Goal: Use online tool/utility: Use online tool/utility

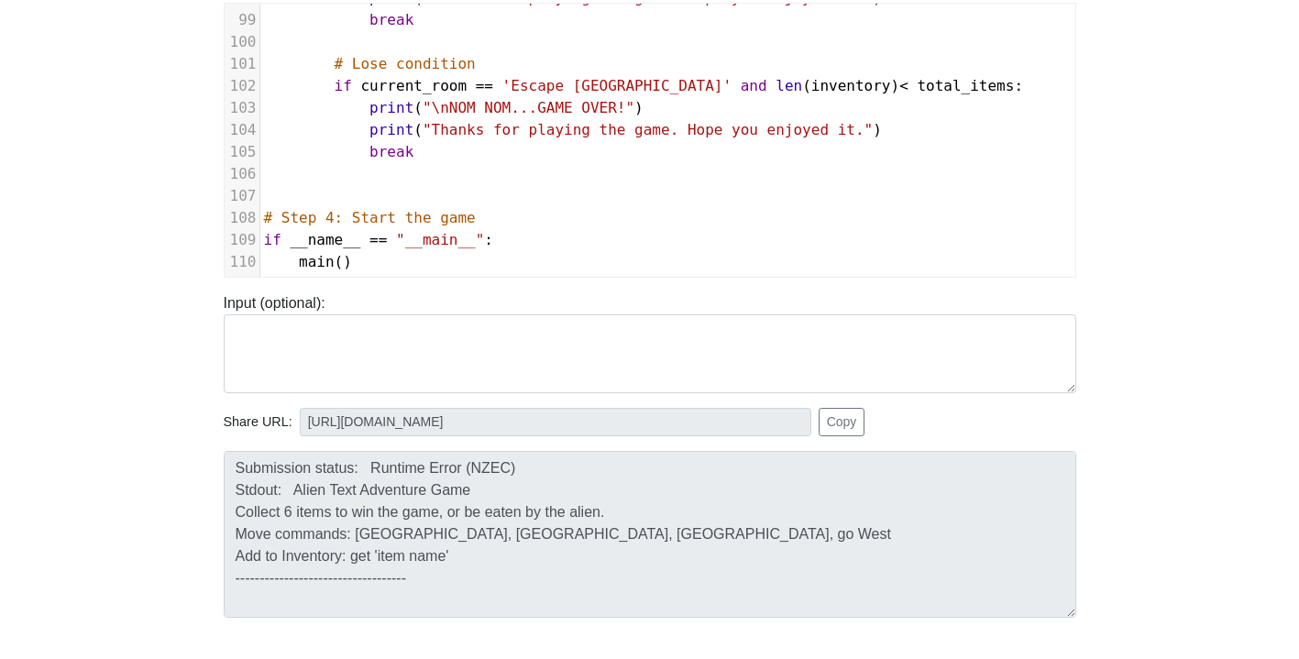
scroll to position [201, 0]
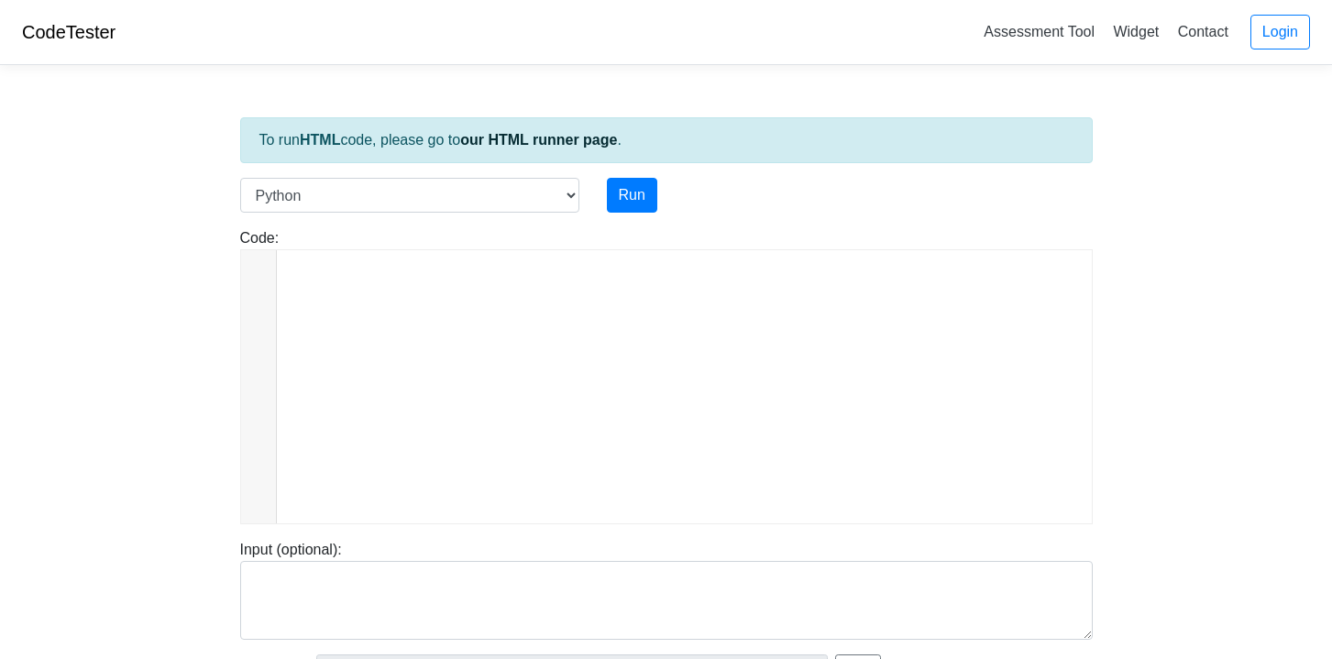
scroll to position [1970, 0]
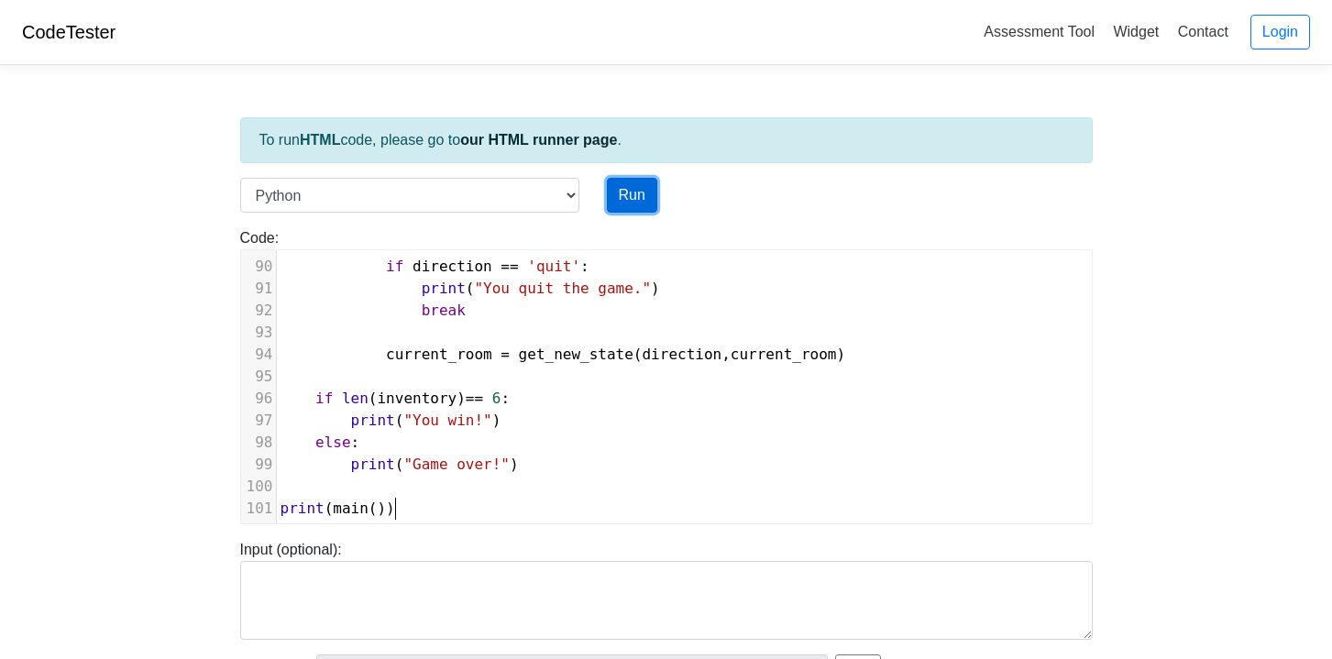
click at [621, 205] on button "Run" at bounding box center [632, 195] width 50 height 35
type input "[URL][DOMAIN_NAME]"
type textarea "Submission status: Runtime Error (NZEC) Stdout: Escape the Space Station - Text…"
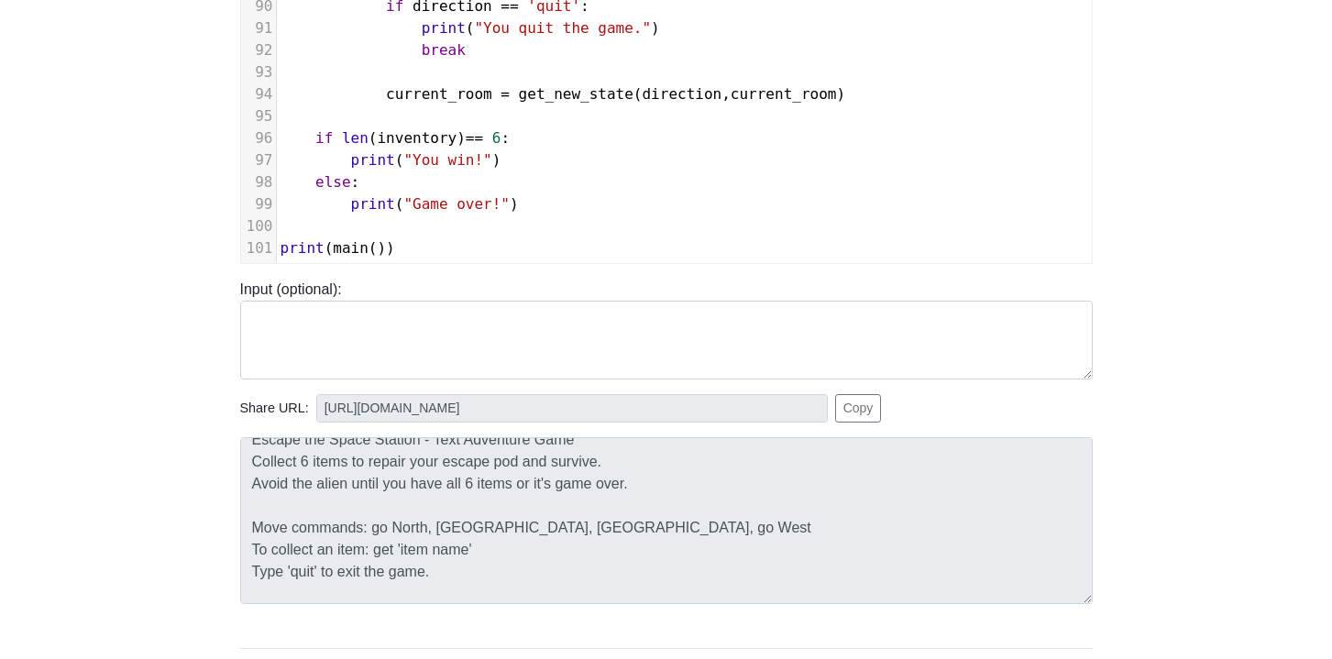
scroll to position [0, 0]
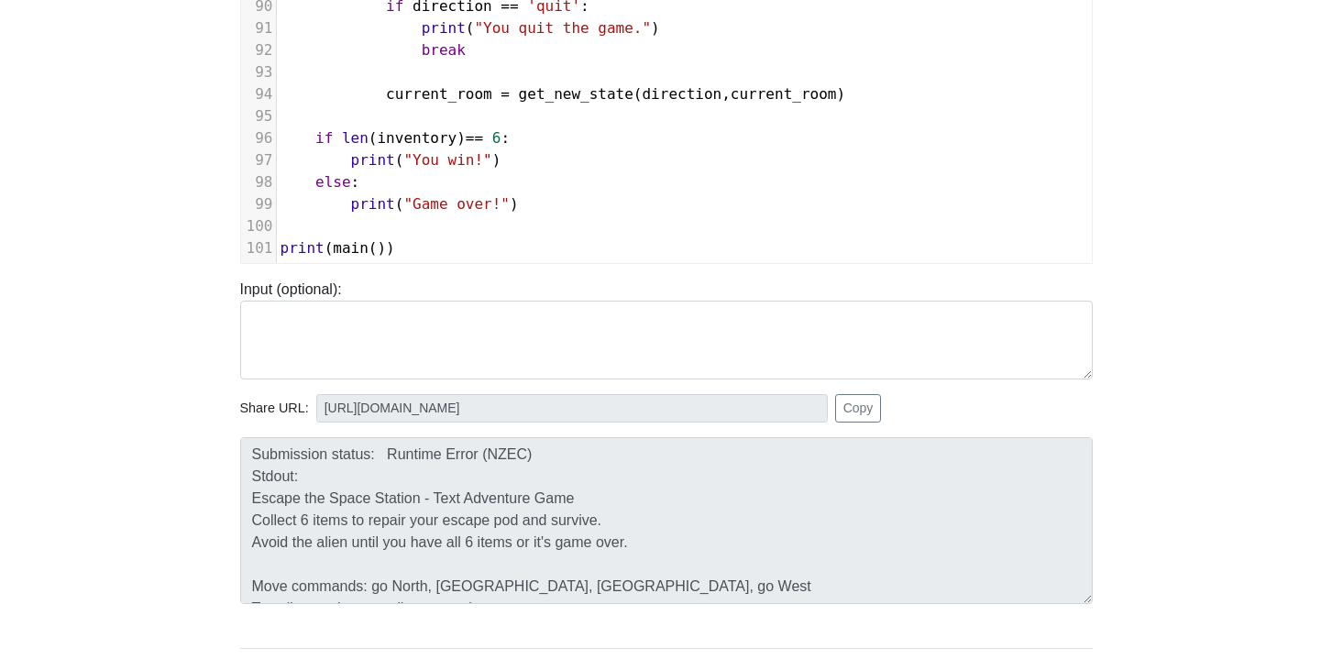
click at [226, 358] on div "To run HTML code, please go to our HTML runner page . Language C C++ Go Java Ja…" at bounding box center [666, 268] width 880 height 898
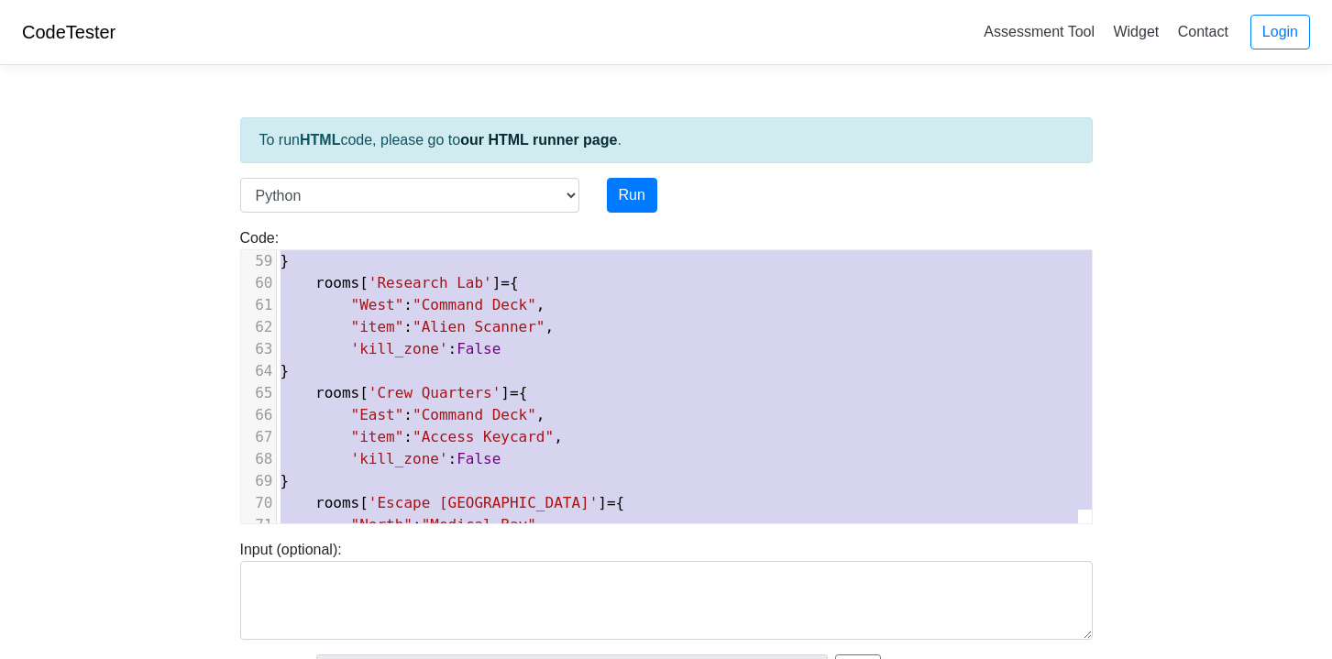
scroll to position [972, 0]
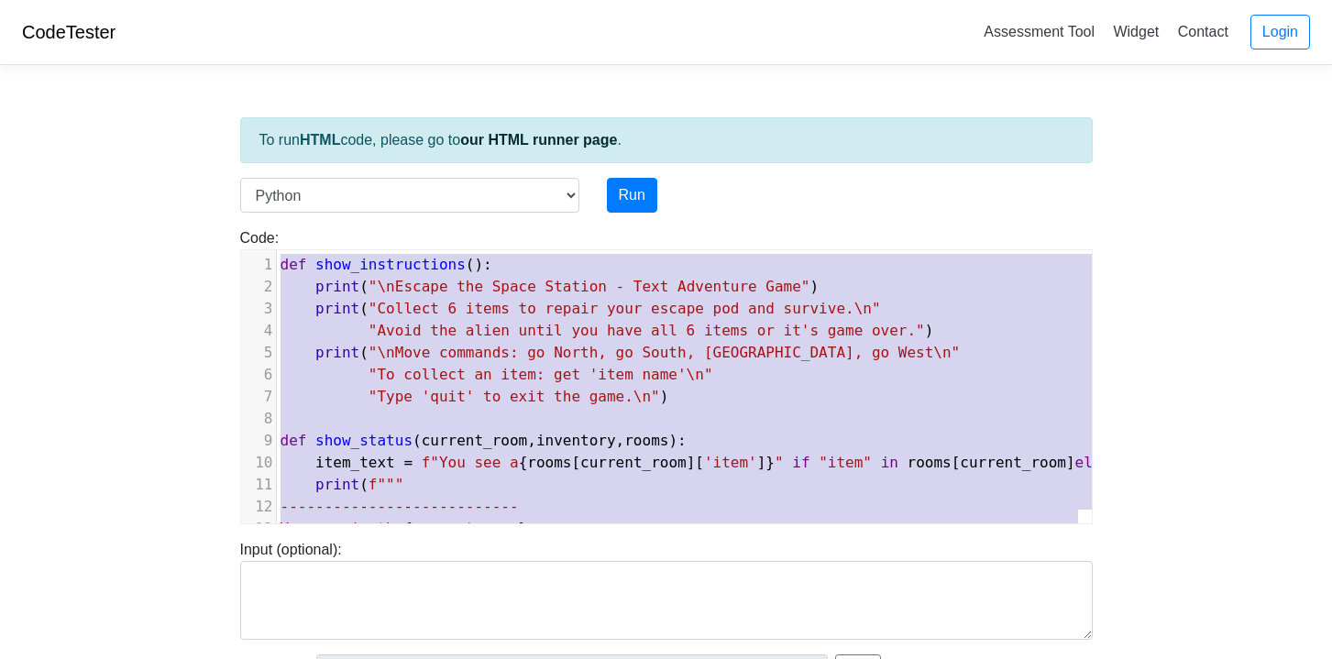
drag, startPoint x: 404, startPoint y: 497, endPoint x: 250, endPoint y: 206, distance: 328.9
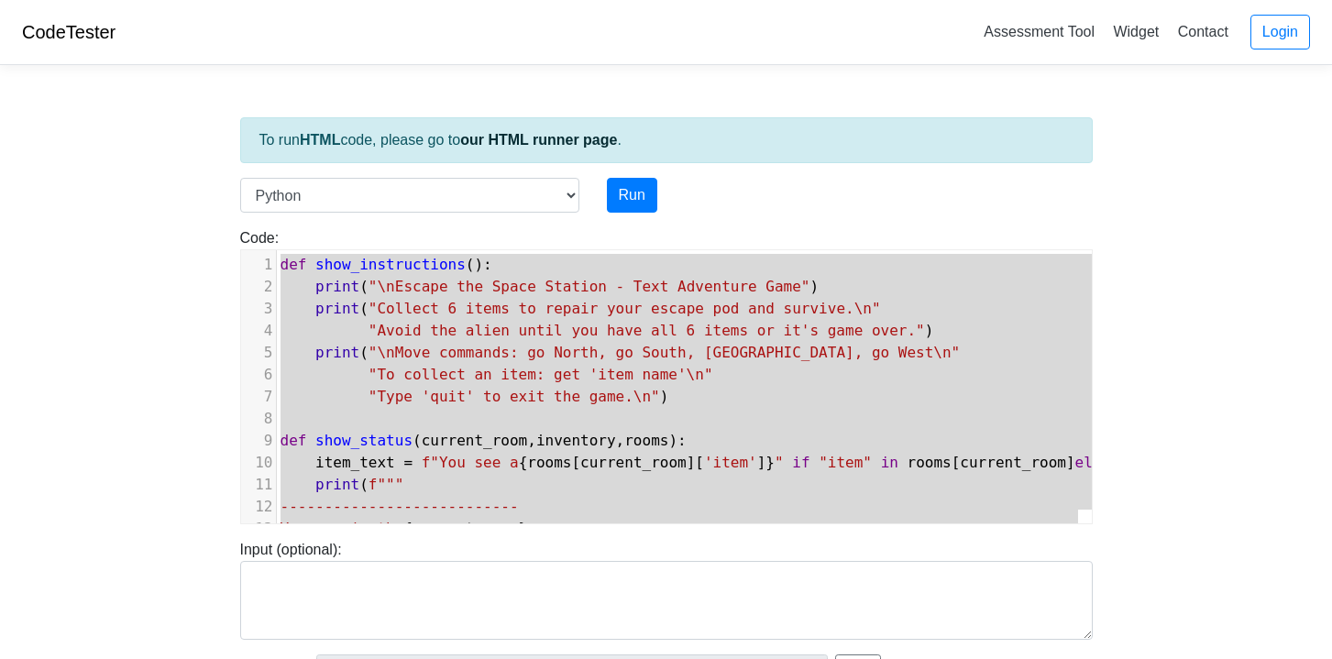
type textarea "def show_instructions(): print("\nEscape the Space Station - Text Adventure Gam…"
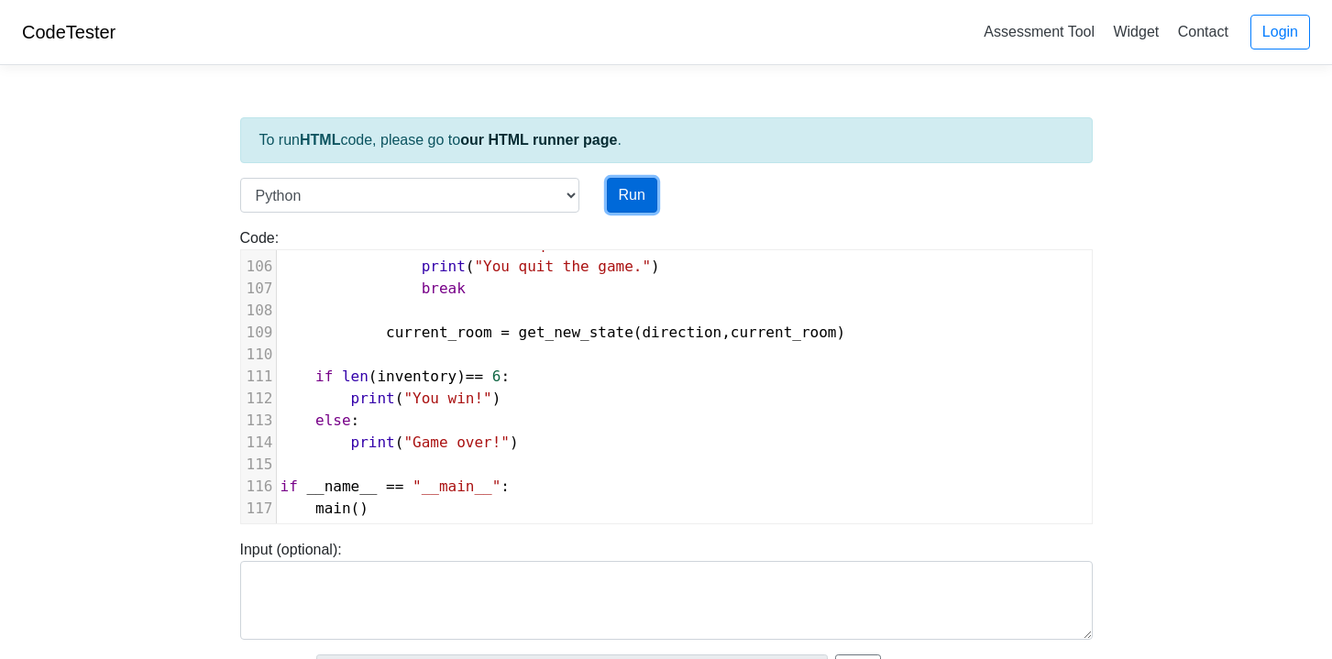
click at [639, 197] on button "Run" at bounding box center [632, 195] width 50 height 35
type input "[URL][DOMAIN_NAME]"
type textarea "Submission status: Runtime Error (NZEC) Stdout: Escape the Space Station - Text…"
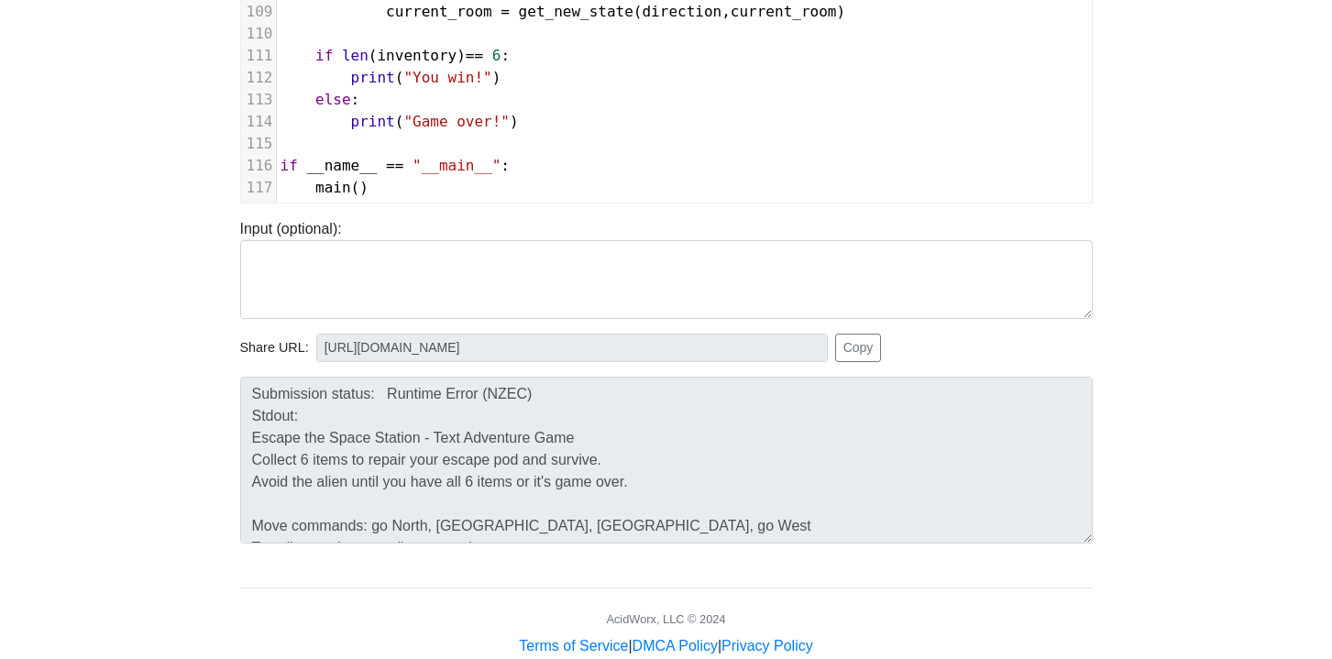
click at [295, 335] on div "To run HTML code, please go to our HTML runner page . Language C C++ Go Java Ja…" at bounding box center [666, 208] width 880 height 898
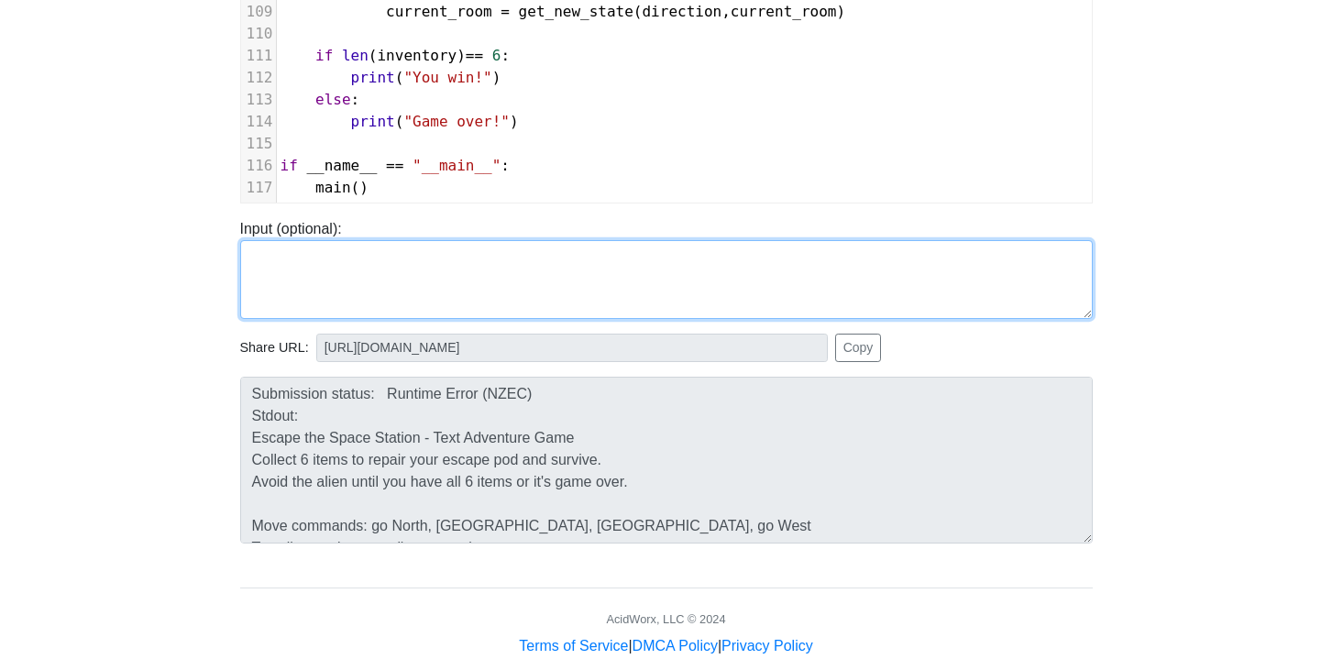
click at [581, 300] on textarea at bounding box center [666, 279] width 853 height 79
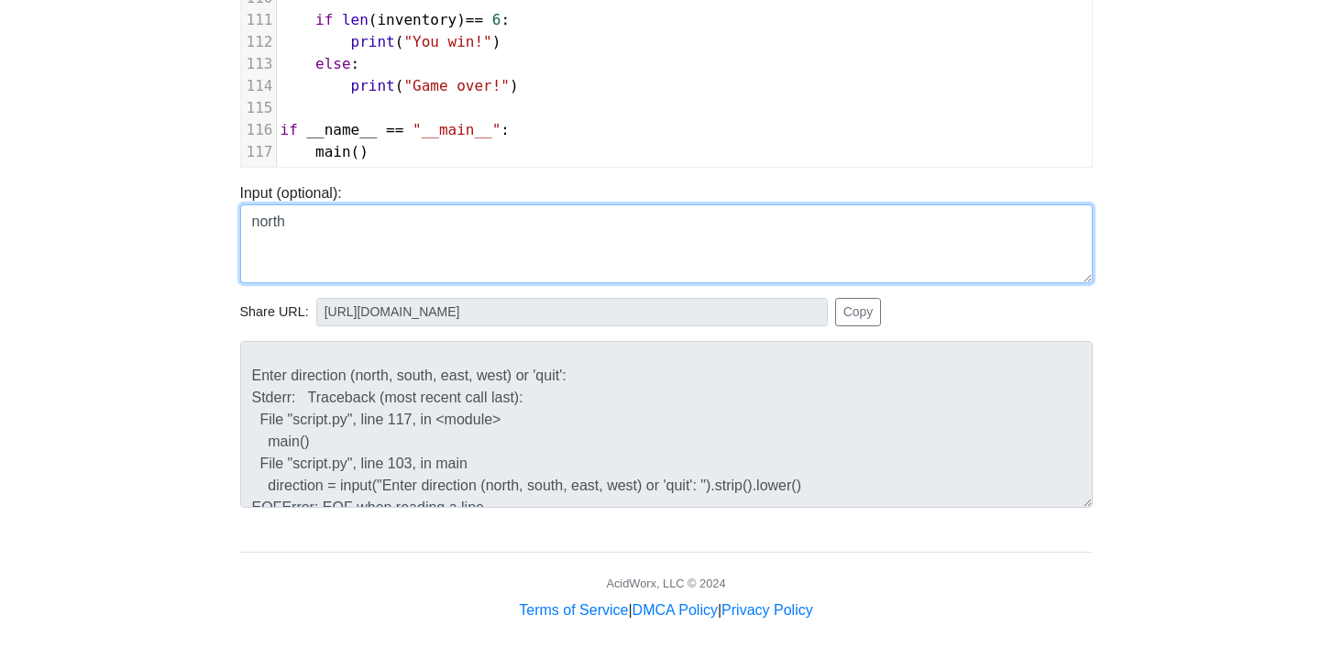
scroll to position [0, 0]
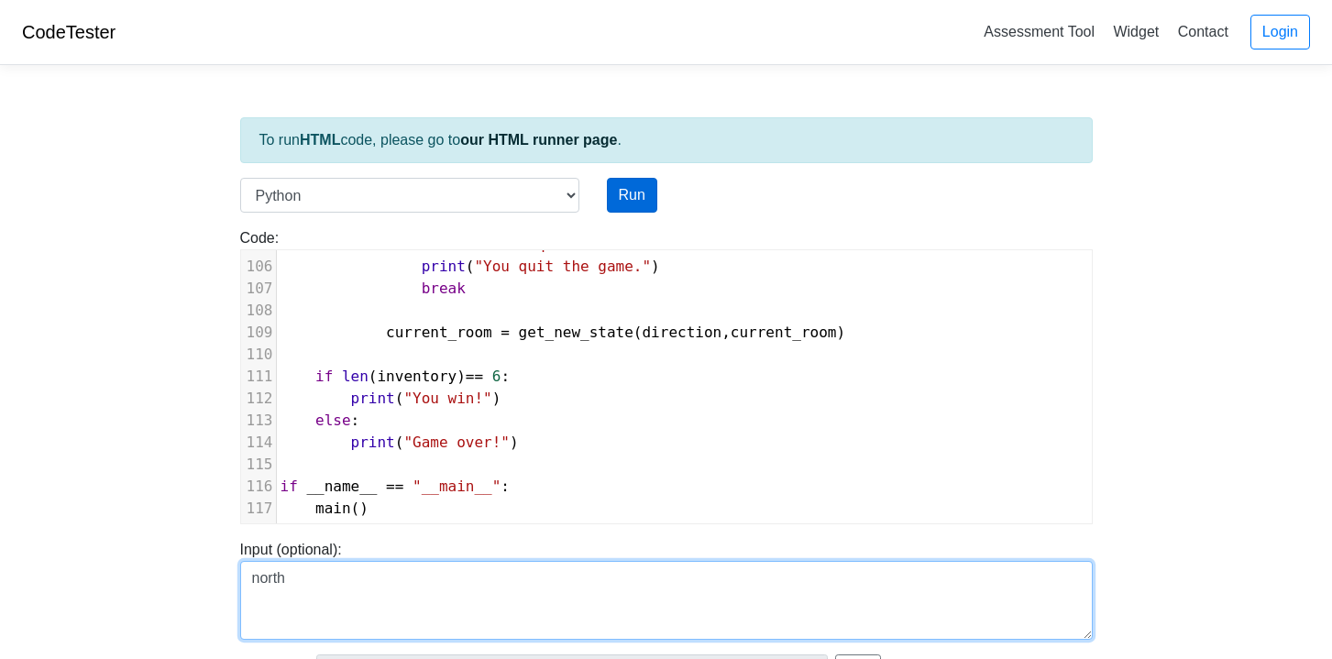
type textarea "north"
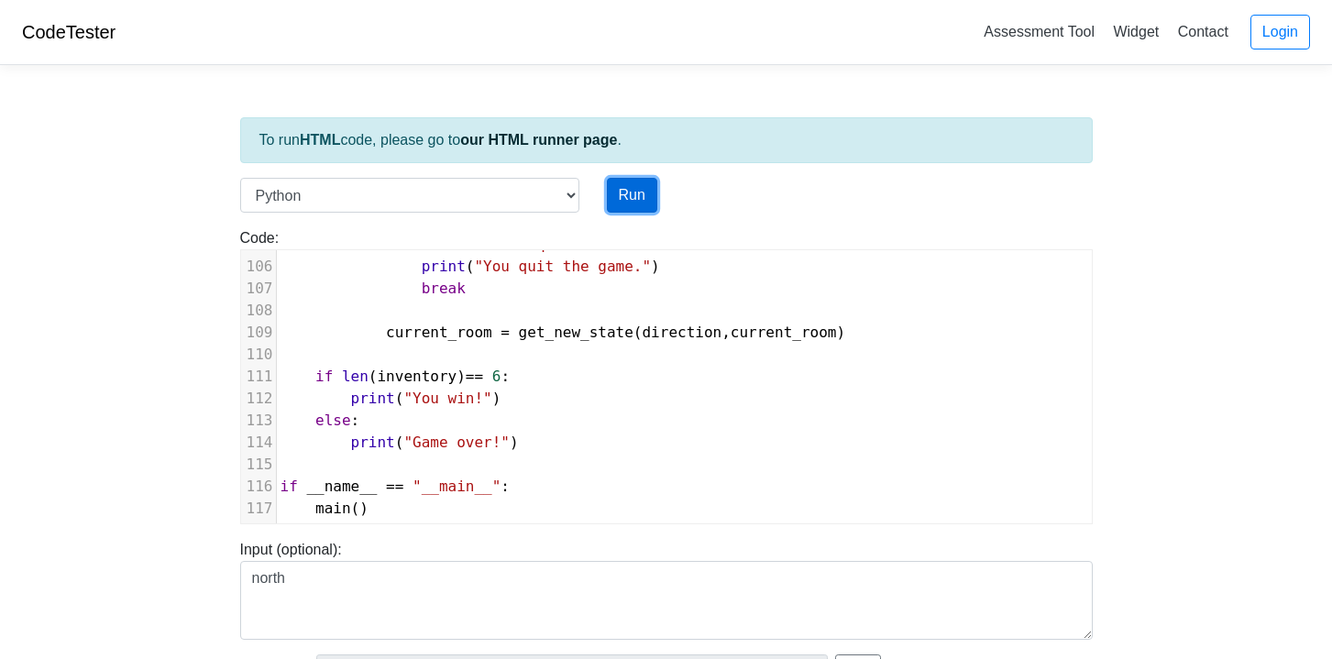
click at [626, 192] on button "Run" at bounding box center [632, 195] width 50 height 35
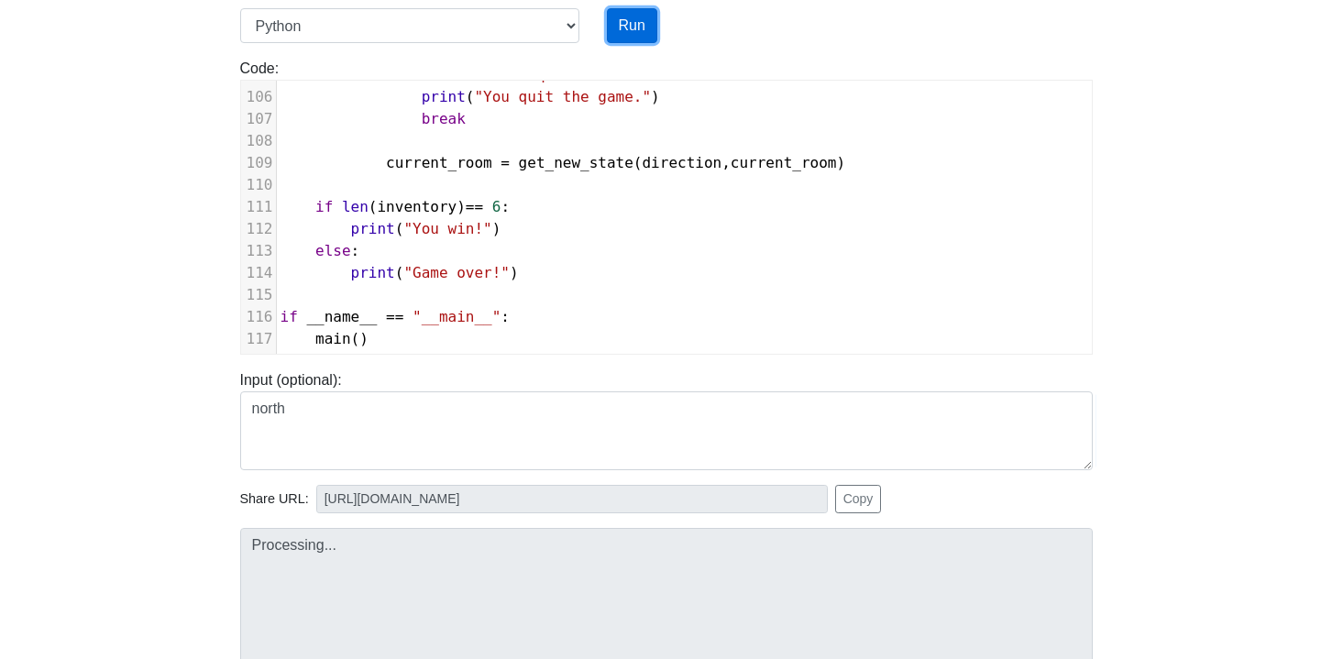
scroll to position [363, 0]
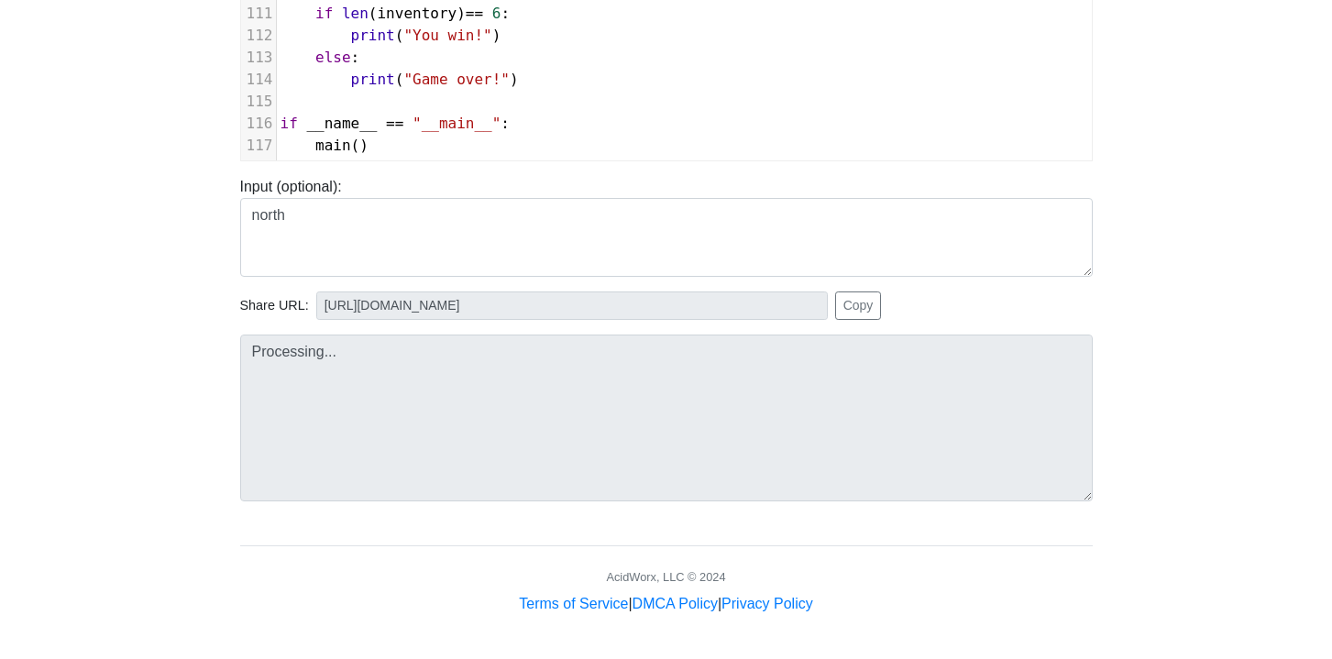
type input "[URL][DOMAIN_NAME]"
type textarea "Submission status: Runtime Error (NZEC) Stdout: Escape the Space Station - Text…"
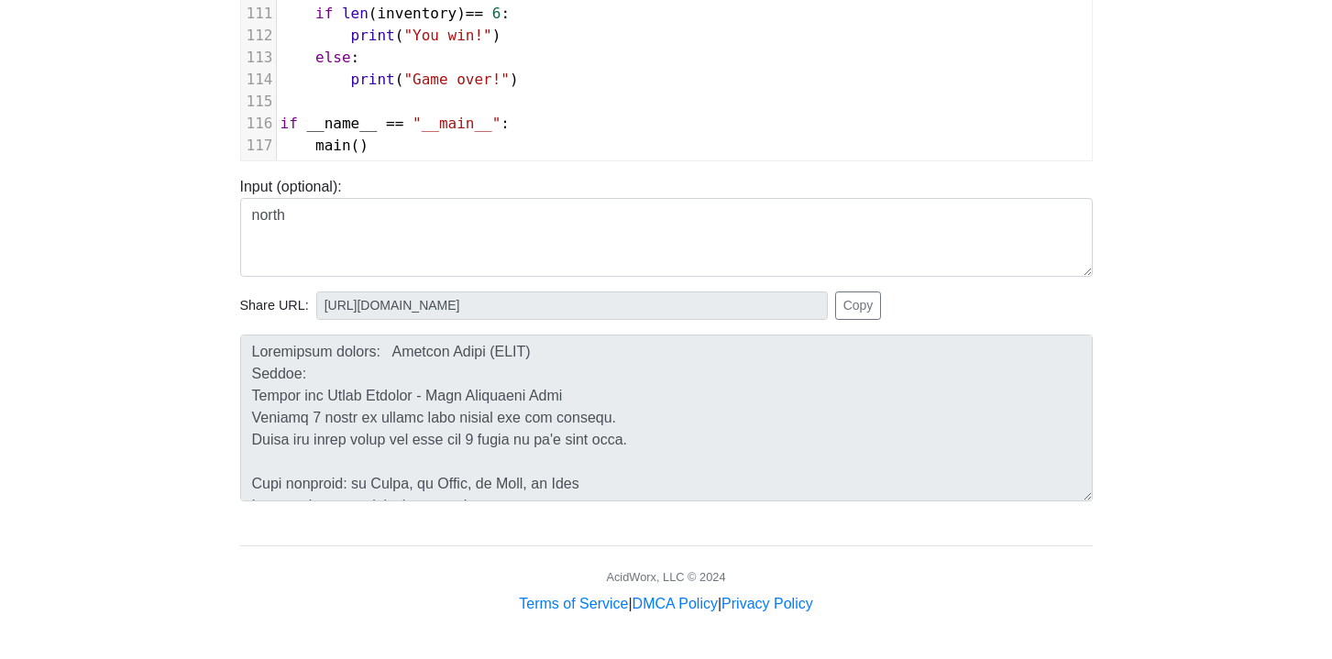
scroll to position [0, 0]
